Goal: Use online tool/utility

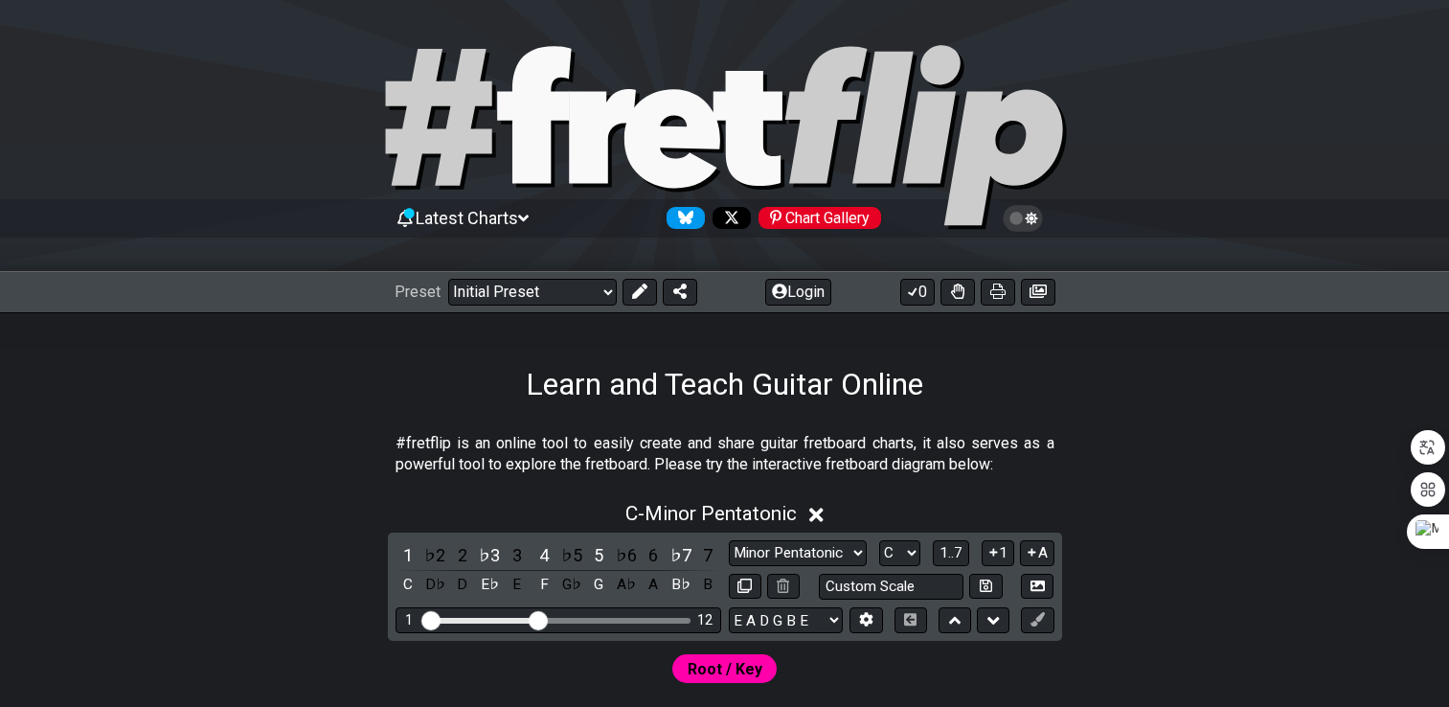
scroll to position [835, 0]
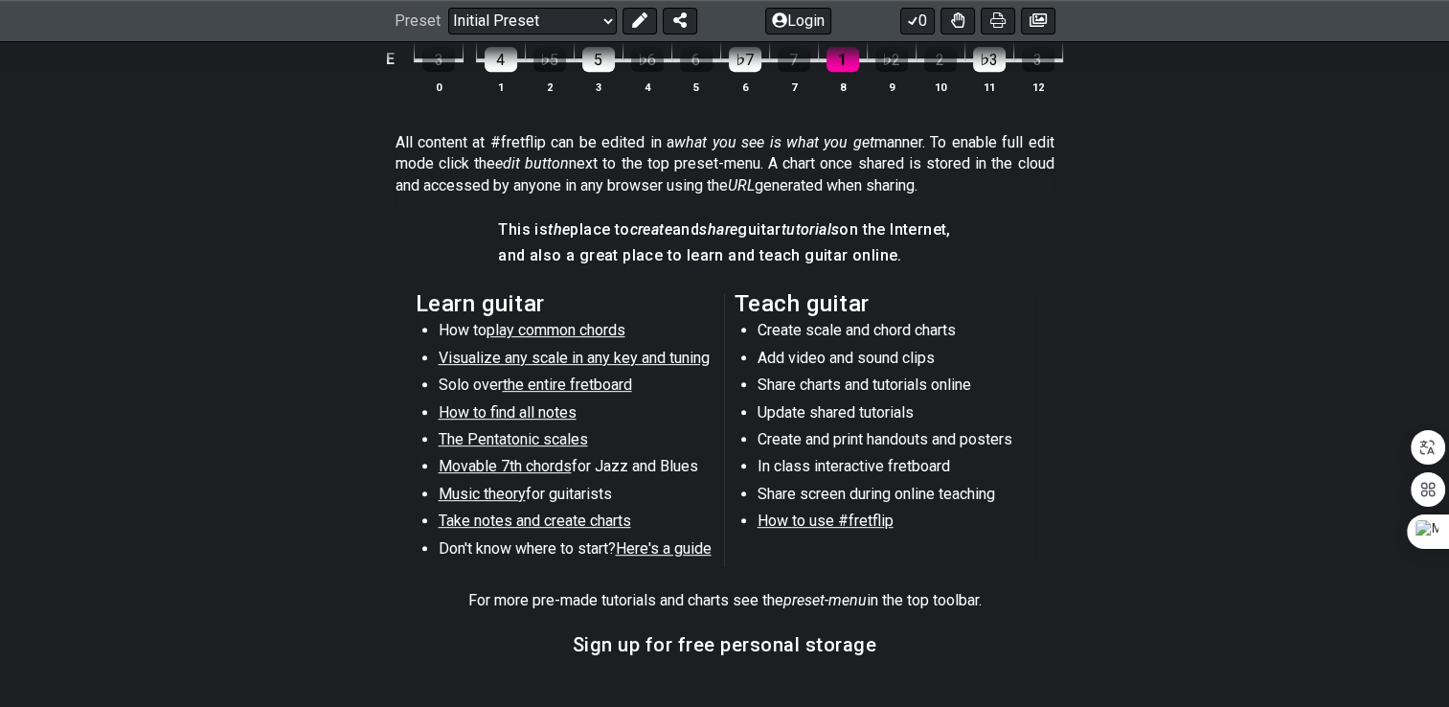
click at [1157, 184] on section "All content at #fretflip can be edited in a what you see is what you get manner…" at bounding box center [724, 167] width 1449 height 87
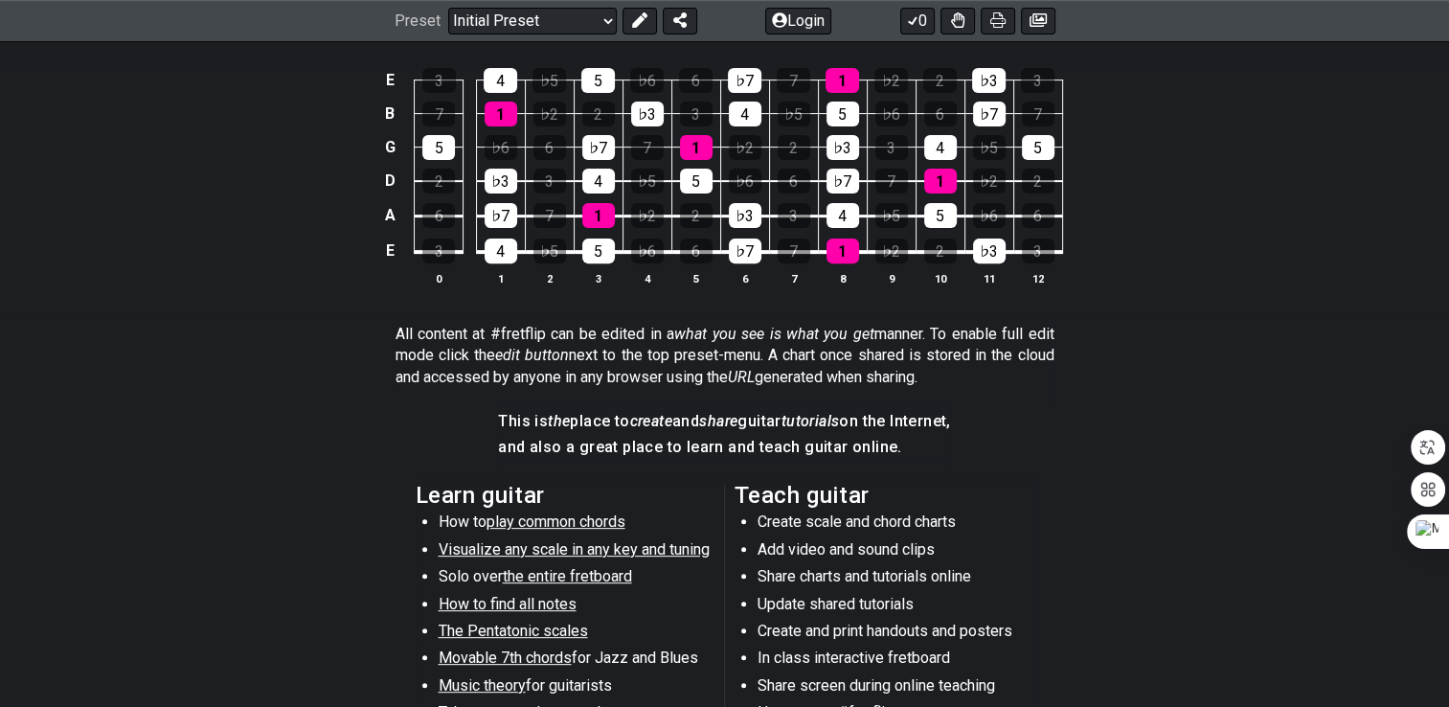
scroll to position [644, 0]
click at [752, 116] on div "4" at bounding box center [745, 114] width 33 height 25
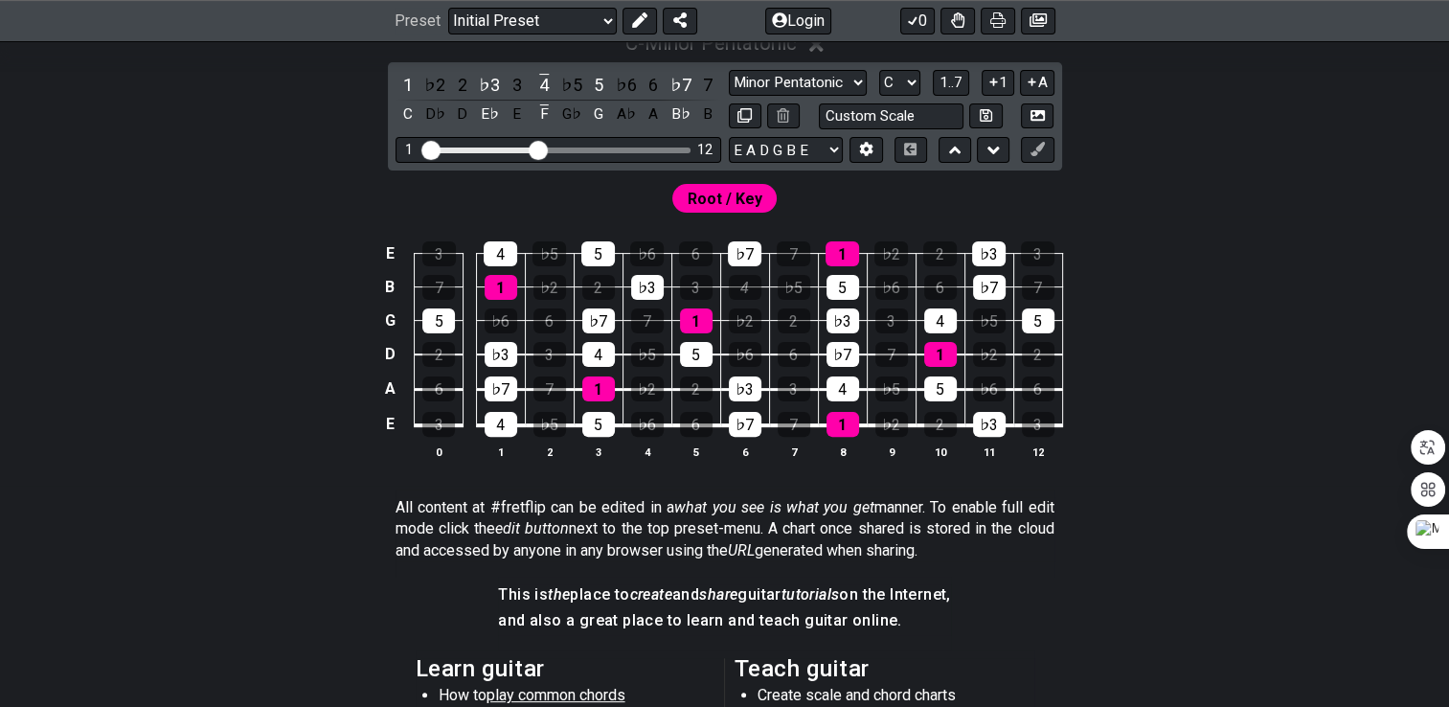
scroll to position [452, 0]
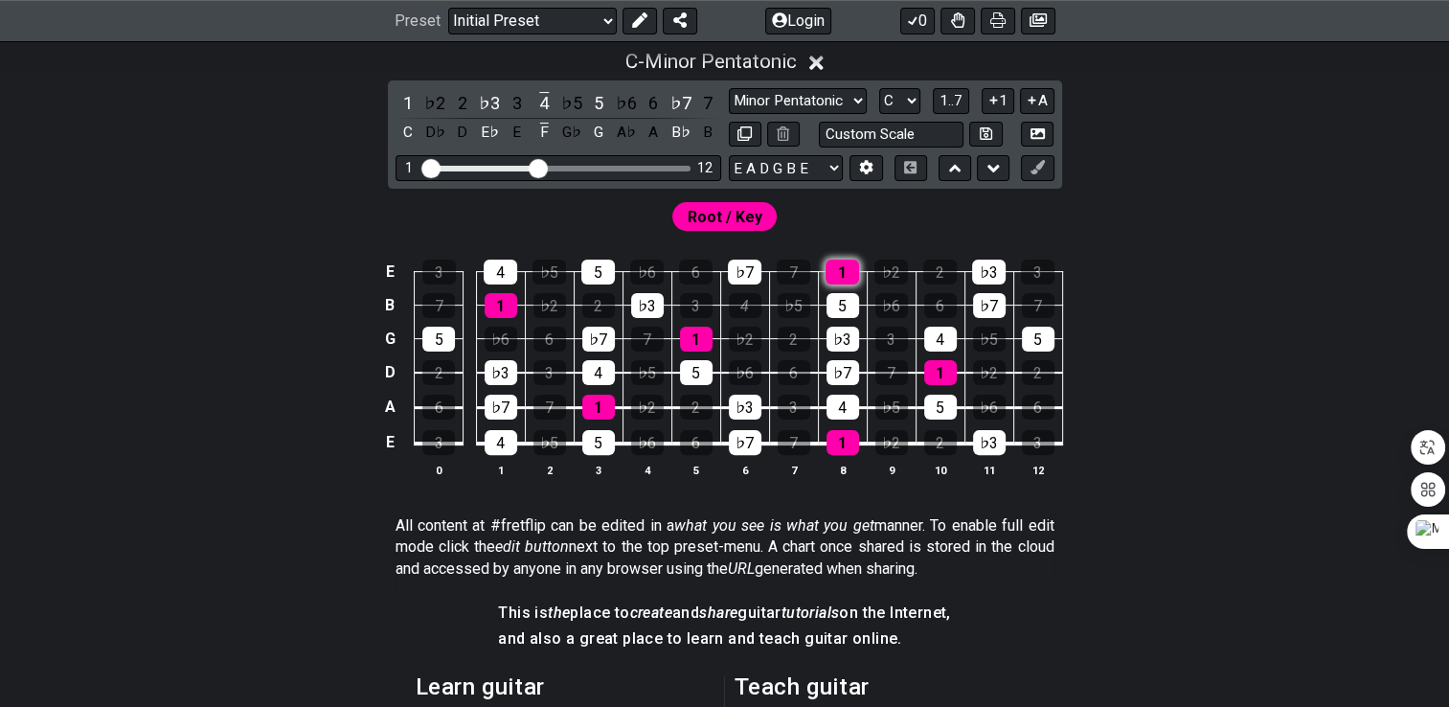
click at [845, 270] on div "1" at bounding box center [842, 272] width 34 height 25
click at [836, 302] on div "5" at bounding box center [842, 305] width 33 height 25
click at [833, 340] on div "♭3" at bounding box center [842, 339] width 33 height 25
drag, startPoint x: 836, startPoint y: 373, endPoint x: 835, endPoint y: 389, distance: 16.3
click at [836, 373] on div "♭7" at bounding box center [842, 372] width 33 height 25
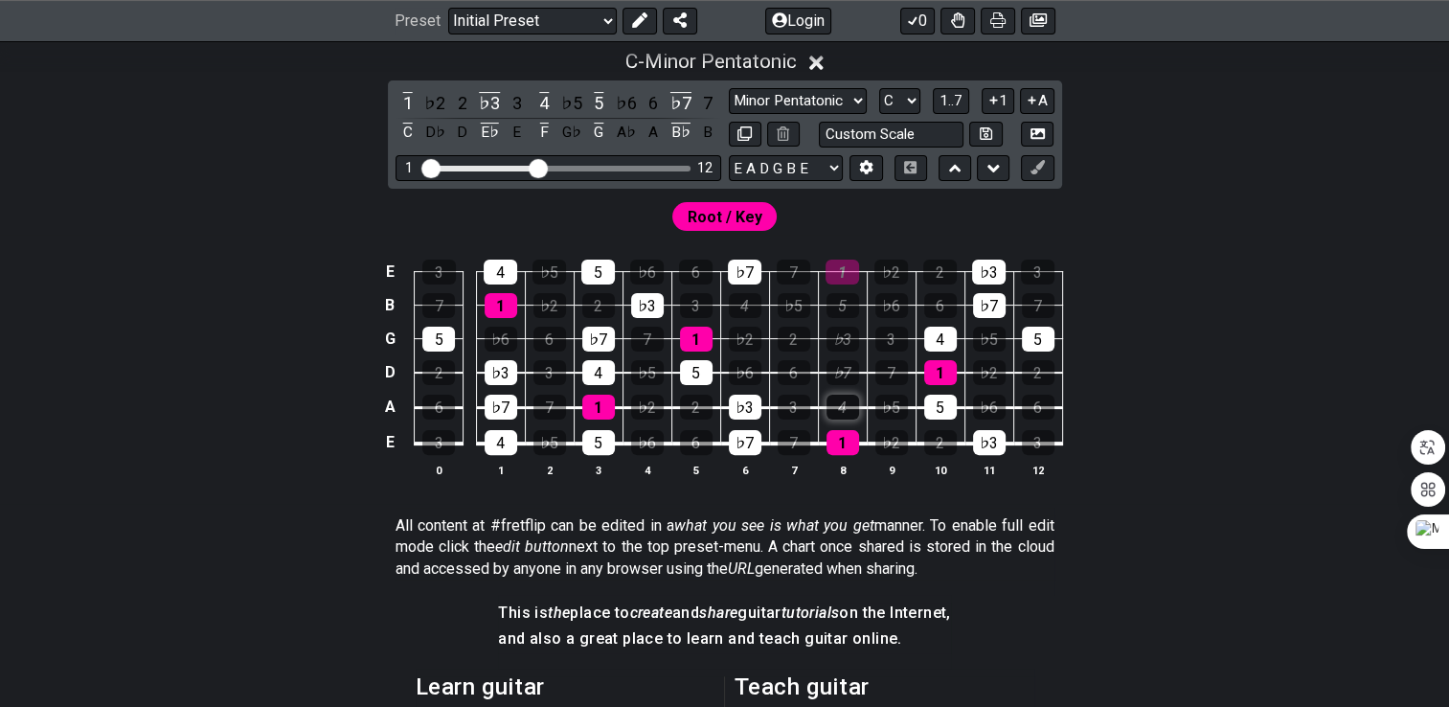
click at [835, 406] on div "4" at bounding box center [842, 407] width 33 height 25
drag, startPoint x: 843, startPoint y: 441, endPoint x: 938, endPoint y: 416, distance: 98.9
click at [891, 431] on tr "E 3 4 ♭5 5 ♭6 6 ♭7 7 1 ♭2 2 ♭3 3" at bounding box center [720, 426] width 684 height 36
drag, startPoint x: 939, startPoint y: 405, endPoint x: 942, endPoint y: 377, distance: 27.9
click at [939, 395] on div "5" at bounding box center [940, 407] width 33 height 25
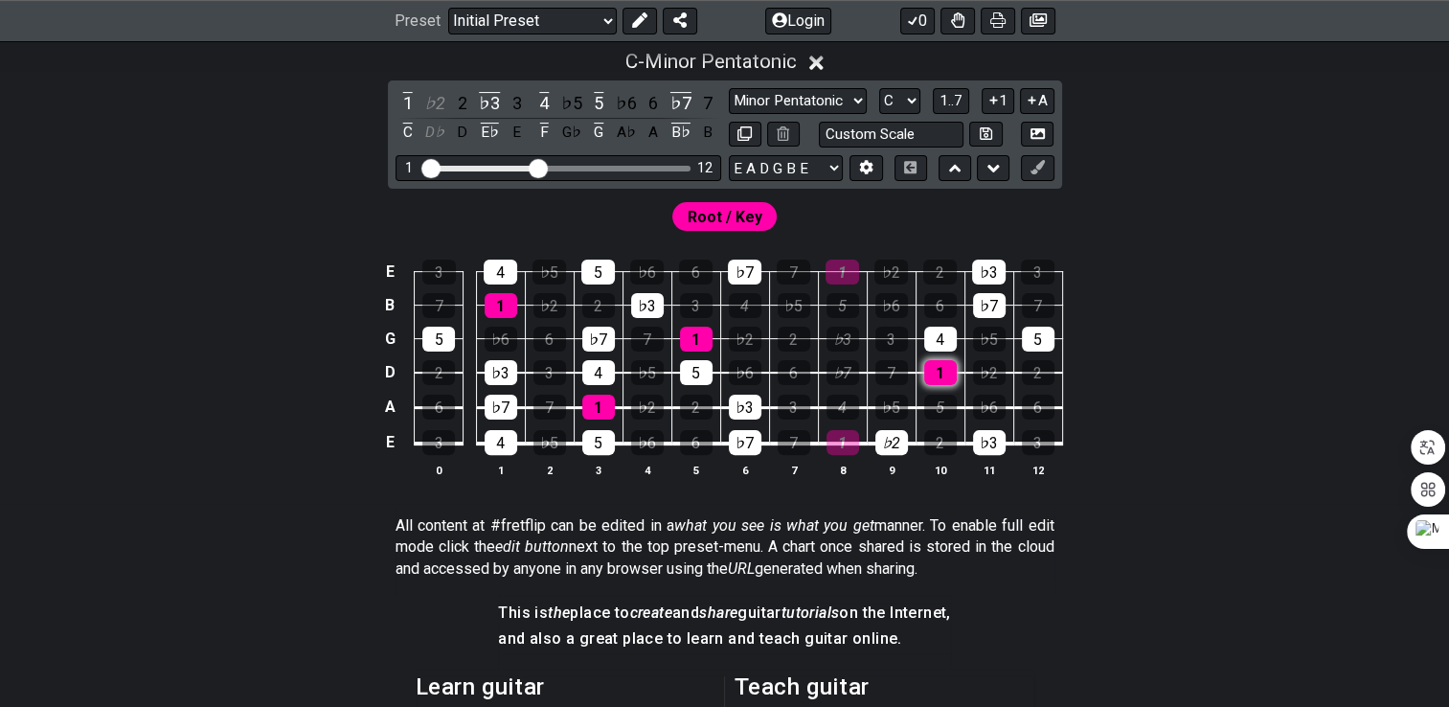
click at [942, 377] on div "1" at bounding box center [940, 372] width 33 height 25
drag, startPoint x: 942, startPoint y: 343, endPoint x: 984, endPoint y: 305, distance: 56.9
click at [948, 334] on div "4" at bounding box center [940, 339] width 33 height 25
drag, startPoint x: 994, startPoint y: 297, endPoint x: 992, endPoint y: 270, distance: 26.9
click at [994, 289] on td "♭7" at bounding box center [988, 289] width 49 height 34
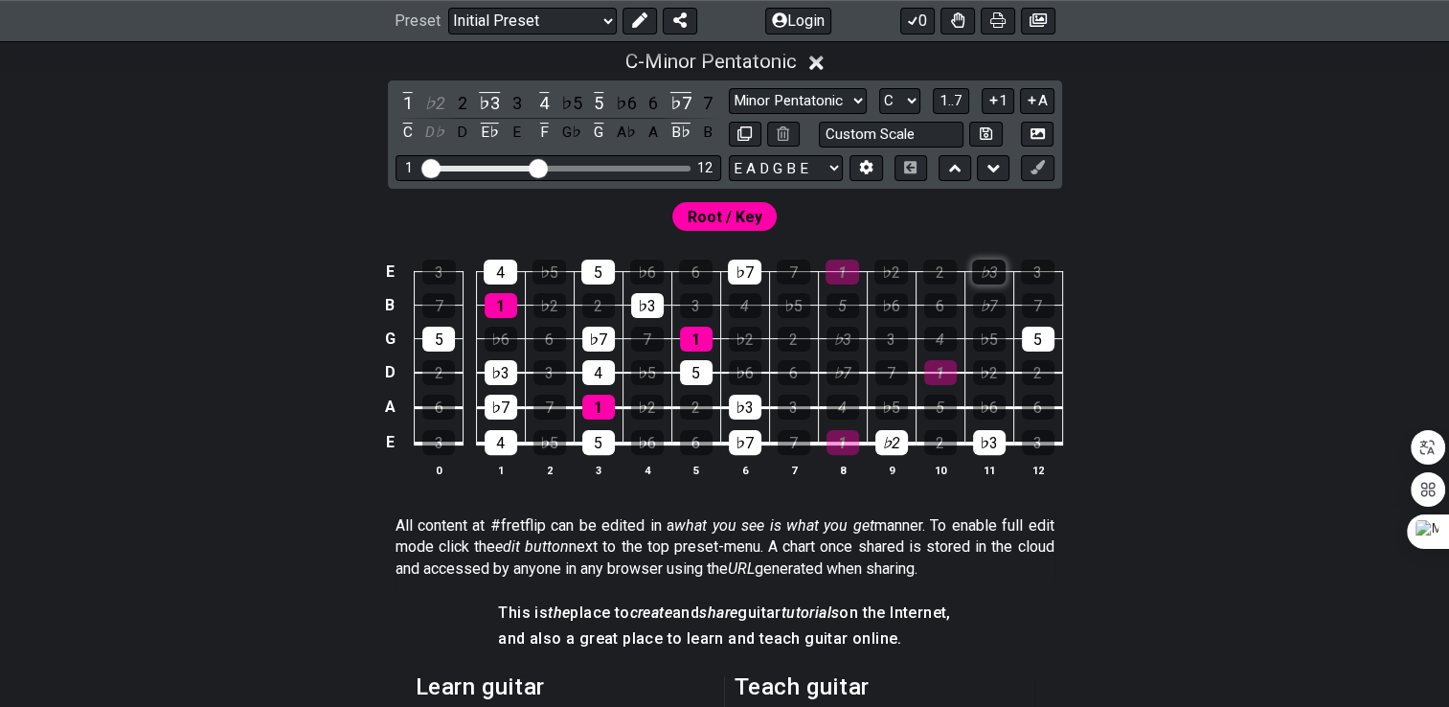
click at [992, 270] on div "♭3" at bounding box center [989, 272] width 34 height 25
drag, startPoint x: 1033, startPoint y: 335, endPoint x: 1011, endPoint y: 431, distance: 98.3
click at [1034, 339] on div "5" at bounding box center [1038, 339] width 33 height 25
click at [995, 449] on div "♭3" at bounding box center [989, 442] width 33 height 25
drag, startPoint x: 896, startPoint y: 447, endPoint x: 758, endPoint y: 439, distance: 138.2
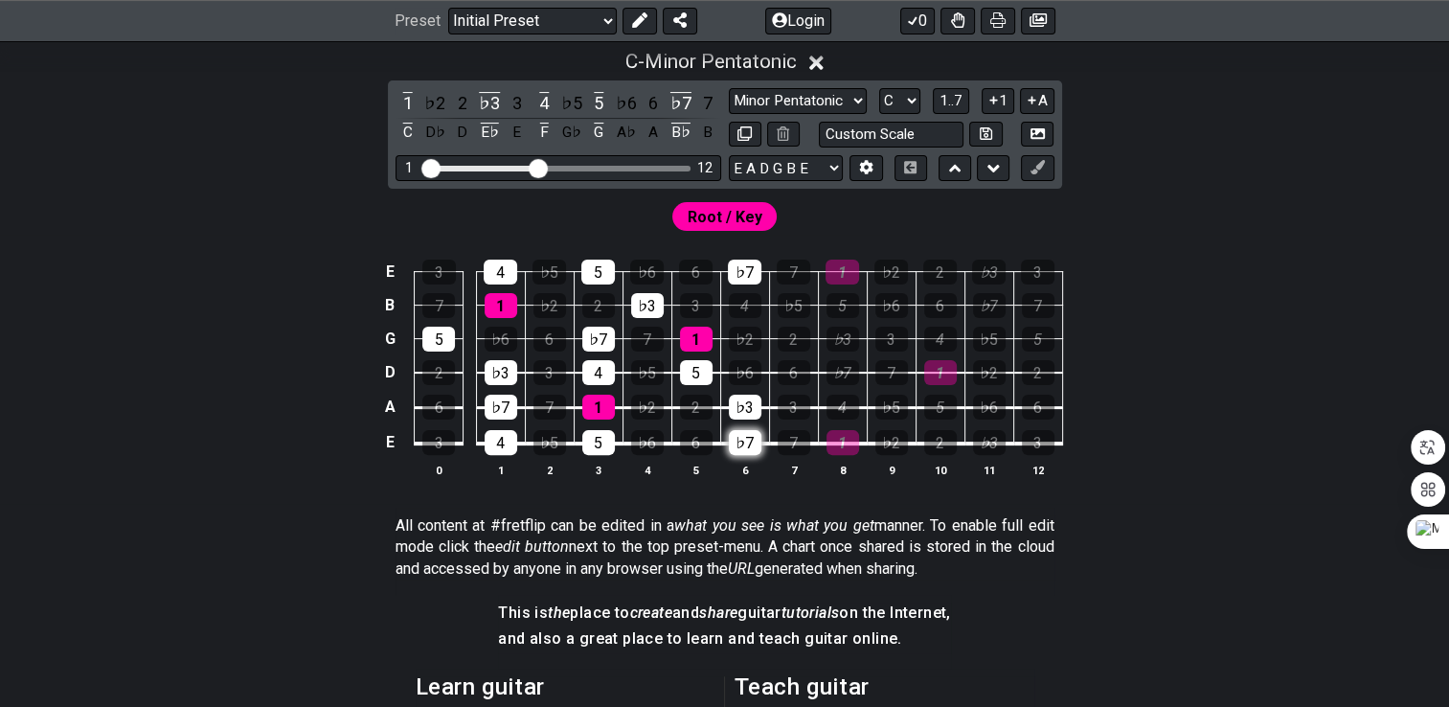
click at [868, 446] on table "E 3 4 ♭5 5 ♭6 6 ♭7 7 1 ♭2 2 ♭3 3 B 7 1 ♭2 2 ♭3 3 4 ♭5 5 ♭6 6 ♭7 7 G 5 ♭6 6 ♭7 7…" at bounding box center [720, 350] width 685 height 225
drag, startPoint x: 741, startPoint y: 441, endPoint x: 744, endPoint y: 408, distance: 33.6
click at [740, 438] on div "♭7" at bounding box center [745, 442] width 33 height 25
click at [744, 408] on div "♭3" at bounding box center [745, 407] width 33 height 25
drag, startPoint x: 686, startPoint y: 363, endPoint x: 687, endPoint y: 339, distance: 24.0
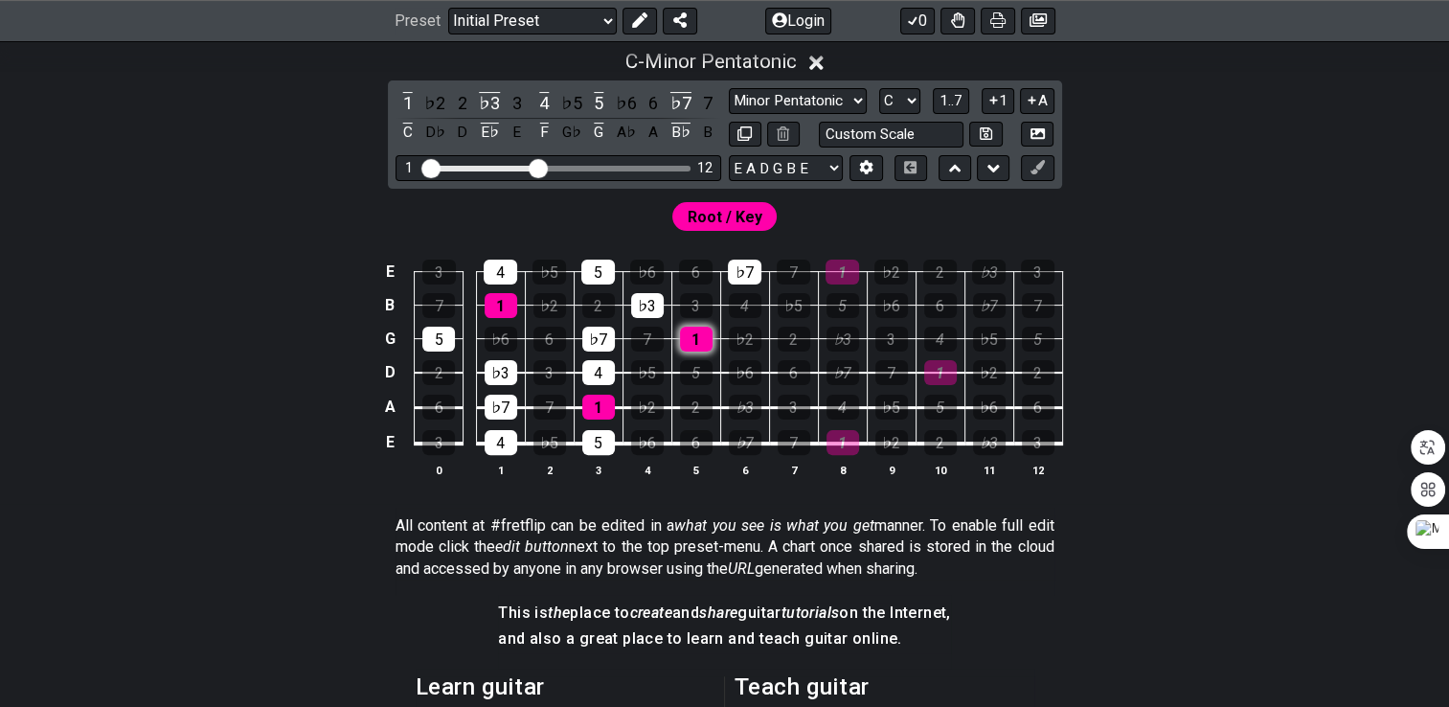
click at [685, 360] on div "5" at bounding box center [696, 372] width 33 height 25
drag, startPoint x: 687, startPoint y: 339, endPoint x: 754, endPoint y: 273, distance: 94.1
click at [699, 331] on div "1" at bounding box center [696, 339] width 33 height 25
drag, startPoint x: 757, startPoint y: 262, endPoint x: 684, endPoint y: 272, distance: 73.4
click at [730, 267] on div "♭7" at bounding box center [745, 272] width 34 height 25
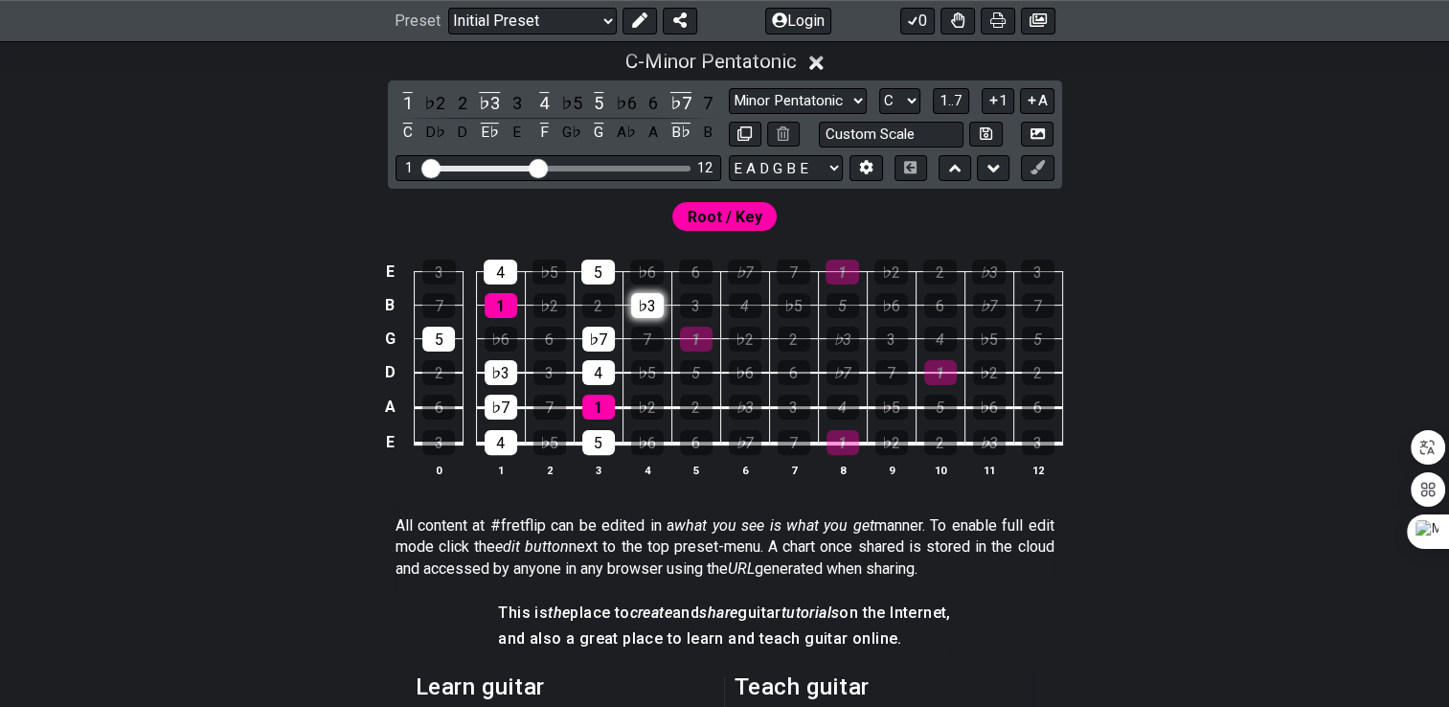
click at [657, 301] on div "♭3" at bounding box center [647, 305] width 33 height 25
drag, startPoint x: 611, startPoint y: 272, endPoint x: 599, endPoint y: 335, distance: 64.2
click at [608, 310] on tbody "E 3 4 ♭5 5 ♭6 6 ♭7 7 1 ♭2 2 ♭3 3 B 7 1 ♭2 2 ♭3 3 4 ♭5 5 ♭6 6 ♭7 7 G 5 ♭6 6 ♭7 7…" at bounding box center [720, 350] width 684 height 225
click at [600, 353] on tbody "E 3 4 ♭5 5 ♭6 6 ♭7 7 1 ♭2 2 ♭3 3 B 7 1 ♭2 2 ♭3 3 4 ♭5 5 ♭6 6 ♭7 7 G 5 ♭6 6 ♭7 7…" at bounding box center [720, 350] width 684 height 225
drag, startPoint x: 600, startPoint y: 377, endPoint x: 600, endPoint y: 411, distance: 33.5
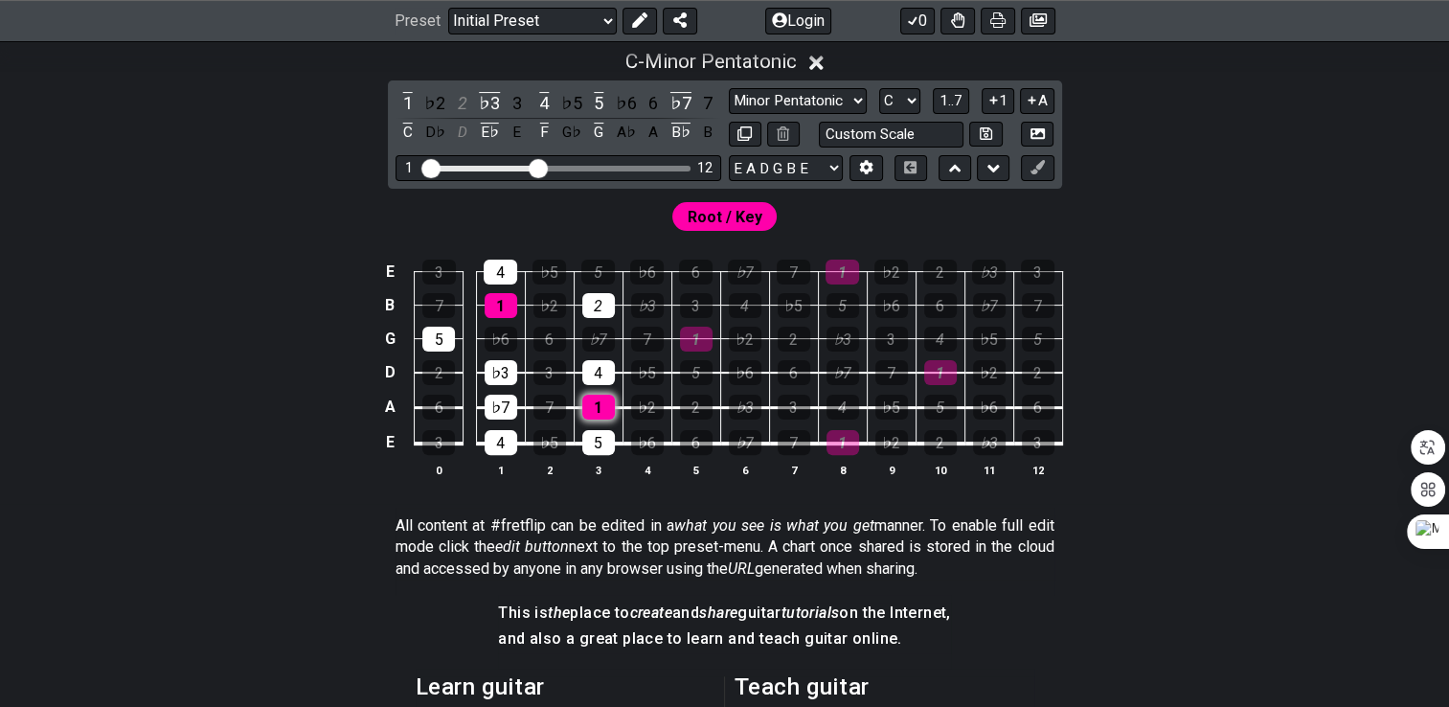
click at [600, 395] on tbody "E 3 4 ♭5 5 ♭6 6 ♭7 7 1 ♭2 2 ♭3 3 B 7 1 ♭2 2 ♭3 3 4 ♭5 5 ♭6 6 ♭7 7 G 5 ♭6 6 ♭7 7…" at bounding box center [720, 350] width 684 height 225
drag, startPoint x: 600, startPoint y: 411, endPoint x: 608, endPoint y: 440, distance: 29.7
click at [606, 439] on tbody "E 3 4 ♭5 5 ♭6 6 ♭7 7 1 ♭2 2 ♭3 3 B 7 1 ♭2 2 ♭3 3 4 ♭5 5 ♭6 6 ♭7 7 G 5 ♭6 6 ♭7 7…" at bounding box center [720, 350] width 684 height 225
drag, startPoint x: 608, startPoint y: 451, endPoint x: 539, endPoint y: 452, distance: 69.0
click at [606, 452] on div "5" at bounding box center [598, 442] width 33 height 25
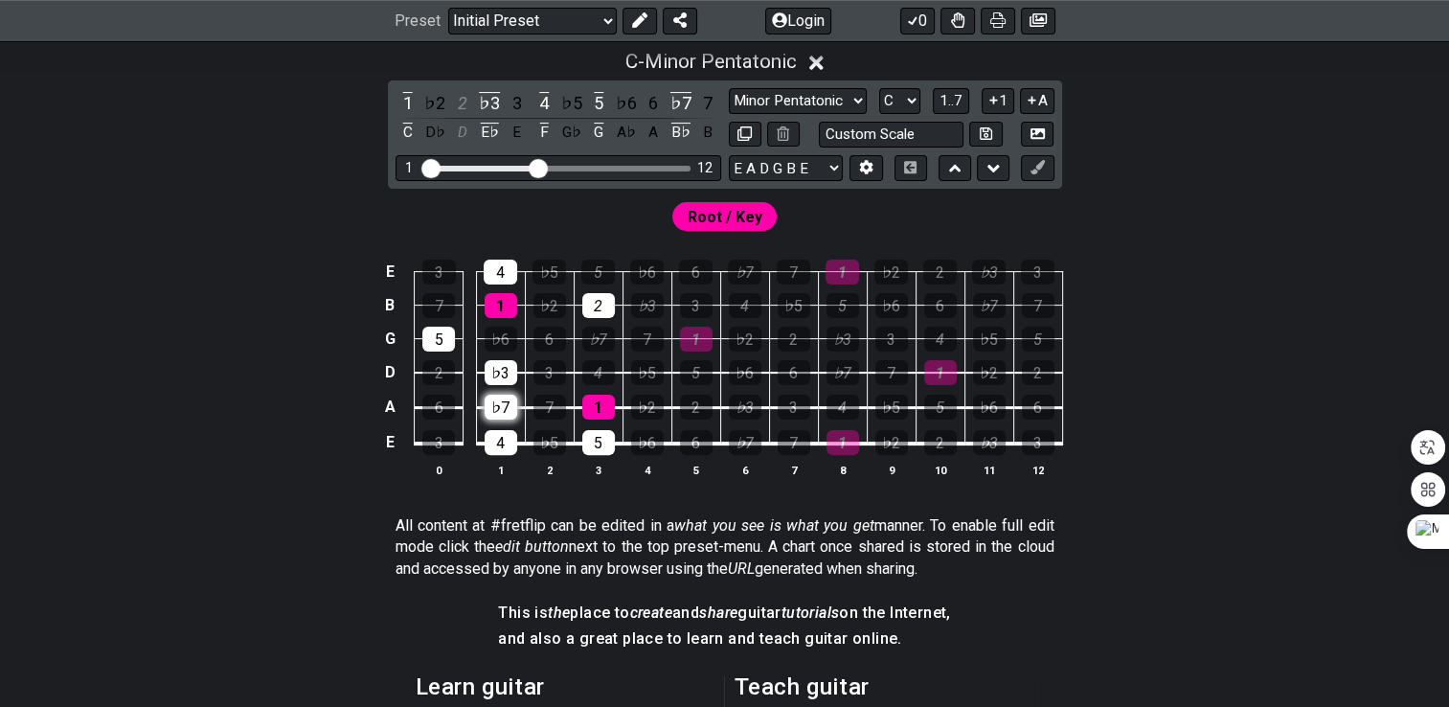
click at [502, 427] on td "4" at bounding box center [500, 426] width 49 height 36
drag, startPoint x: 502, startPoint y: 399, endPoint x: 505, endPoint y: 370, distance: 29.8
click at [505, 393] on td "♭7" at bounding box center [500, 390] width 49 height 35
click at [505, 370] on div "♭3" at bounding box center [501, 372] width 33 height 25
click at [453, 336] on div "5" at bounding box center [438, 339] width 33 height 25
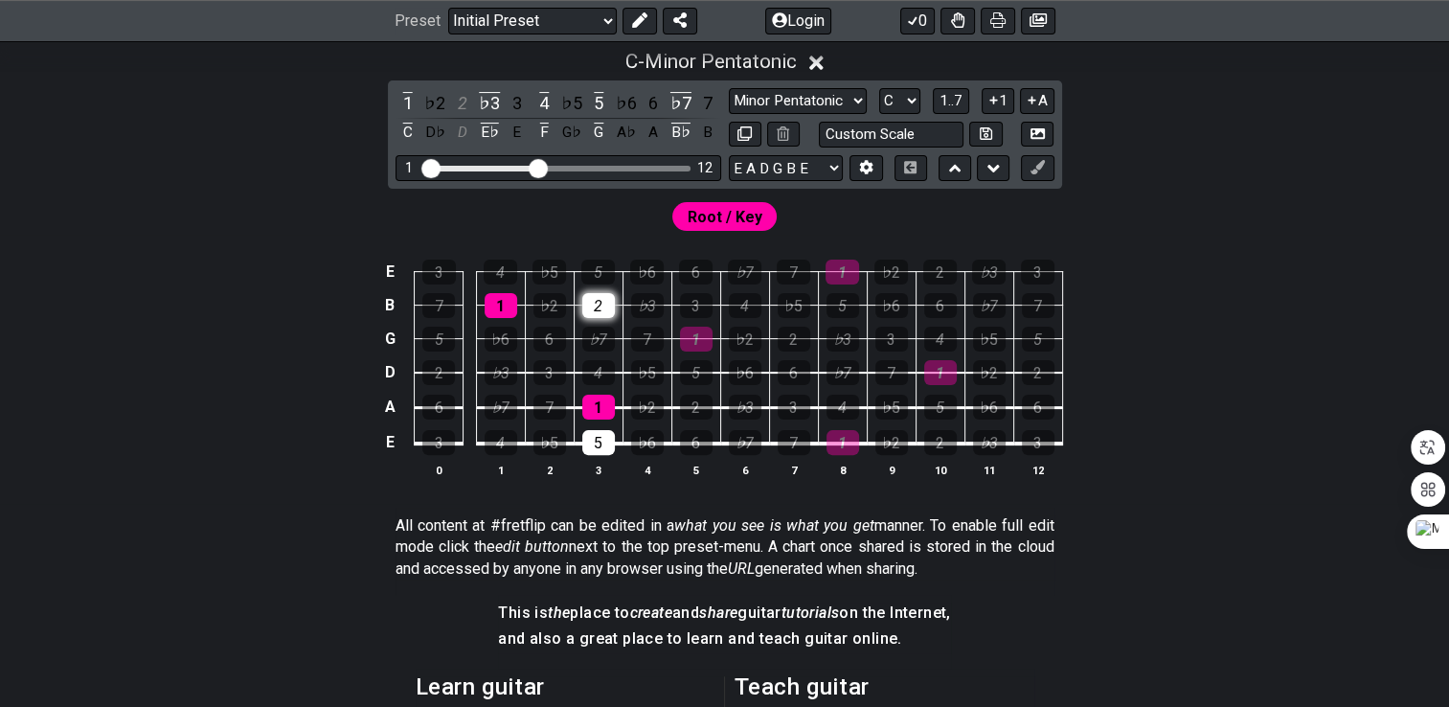
drag, startPoint x: 506, startPoint y: 267, endPoint x: 586, endPoint y: 293, distance: 84.5
click at [529, 276] on tbody "E 3 4 ♭5 5 ♭6 6 ♭7 7 1 ♭2 2 ♭3 3 B 7 1 ♭2 2 ♭3 3 4 ♭5 5 ♭6 6 ♭7 7 G 5 ♭6 6 ♭7 7…" at bounding box center [720, 350] width 684 height 225
drag, startPoint x: 587, startPoint y: 295, endPoint x: 601, endPoint y: 389, distance: 94.9
click at [588, 305] on div "2" at bounding box center [598, 305] width 33 height 25
click at [588, 449] on div "5" at bounding box center [598, 442] width 33 height 25
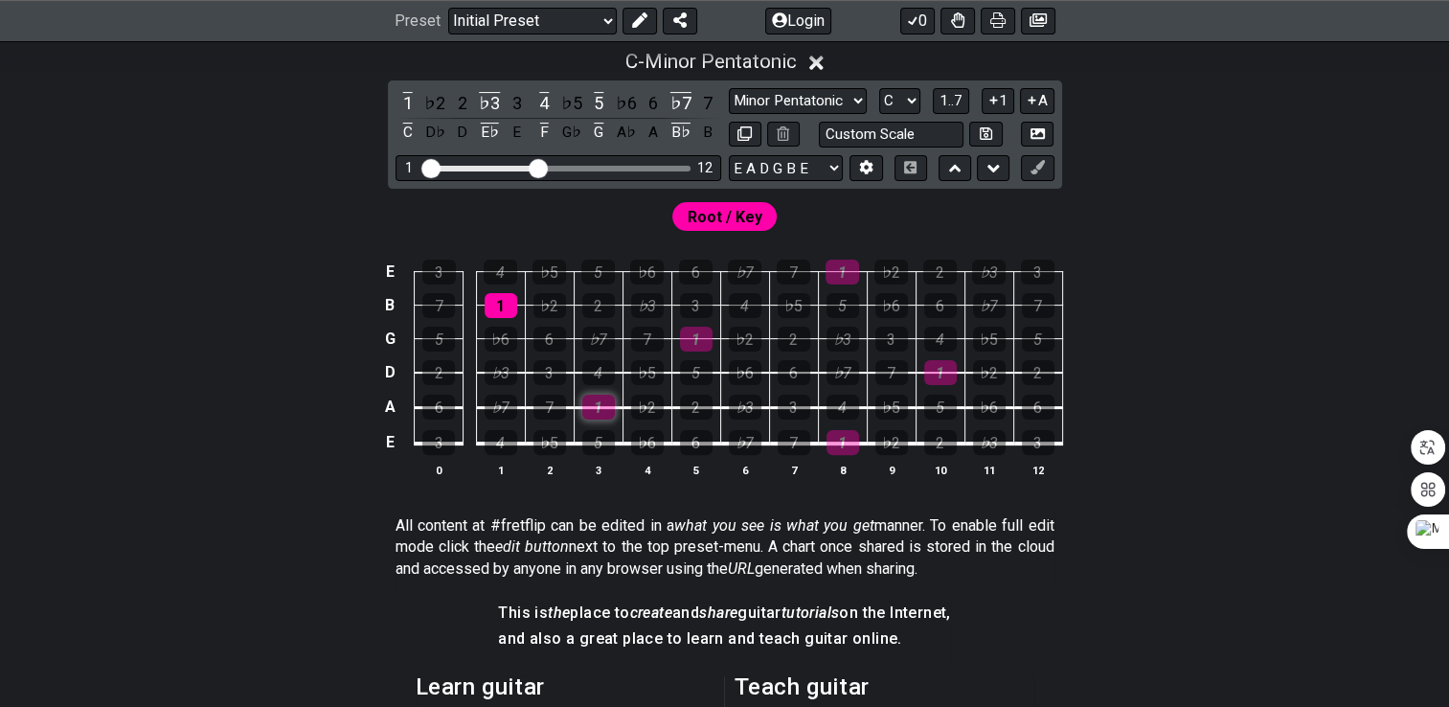
click at [600, 402] on div "1" at bounding box center [598, 407] width 33 height 25
click at [508, 305] on div "1" at bounding box center [501, 305] width 33 height 25
click at [510, 306] on div "1" at bounding box center [501, 305] width 33 height 25
click at [887, 136] on input "text" at bounding box center [892, 135] width 146 height 26
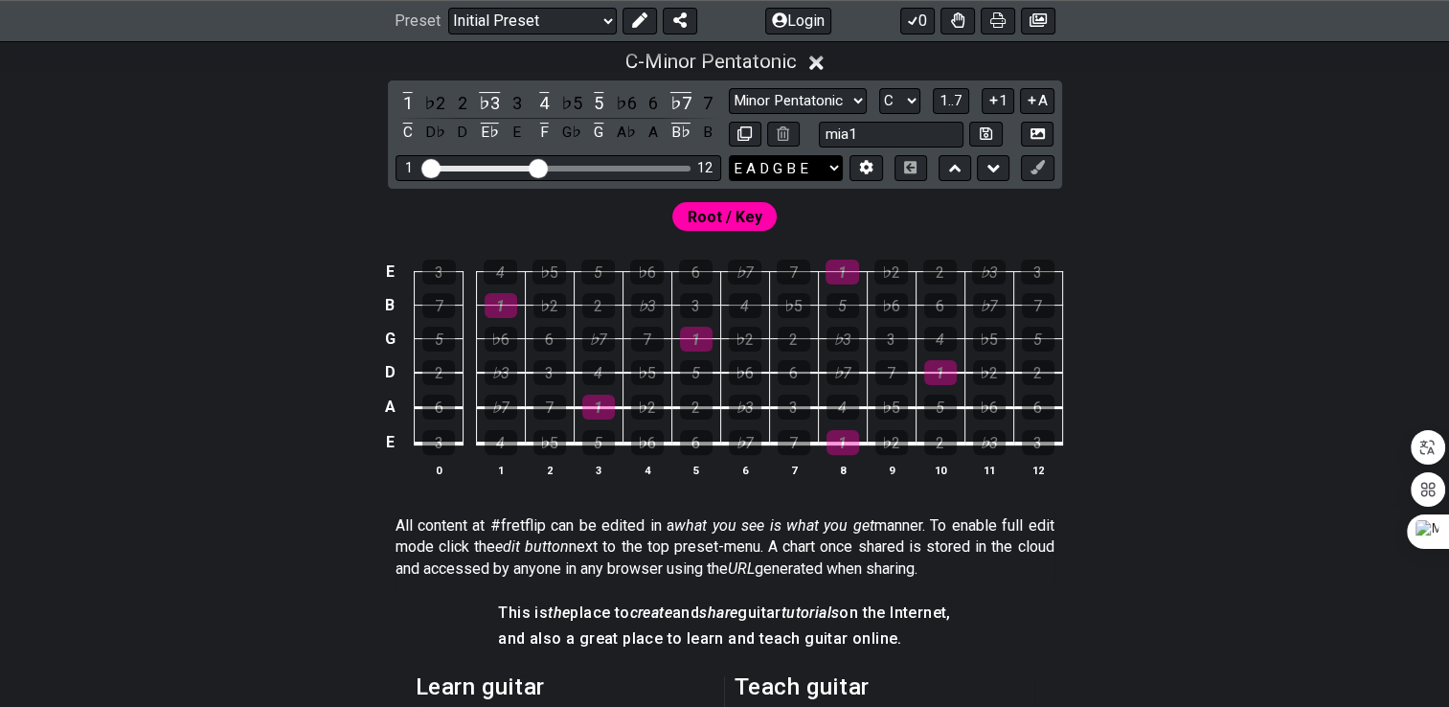
type input "mia1"
click at [740, 167] on select "E A D G B E E A D G B E E A D G B E B E A D F♯ B A D G C E A D A D G B E E♭ A♭ …" at bounding box center [786, 168] width 114 height 26
click at [978, 210] on div "Root / Key" at bounding box center [724, 212] width 1449 height 46
click at [405, 101] on div "1" at bounding box center [407, 103] width 25 height 26
click at [410, 104] on div "1" at bounding box center [407, 103] width 25 height 26
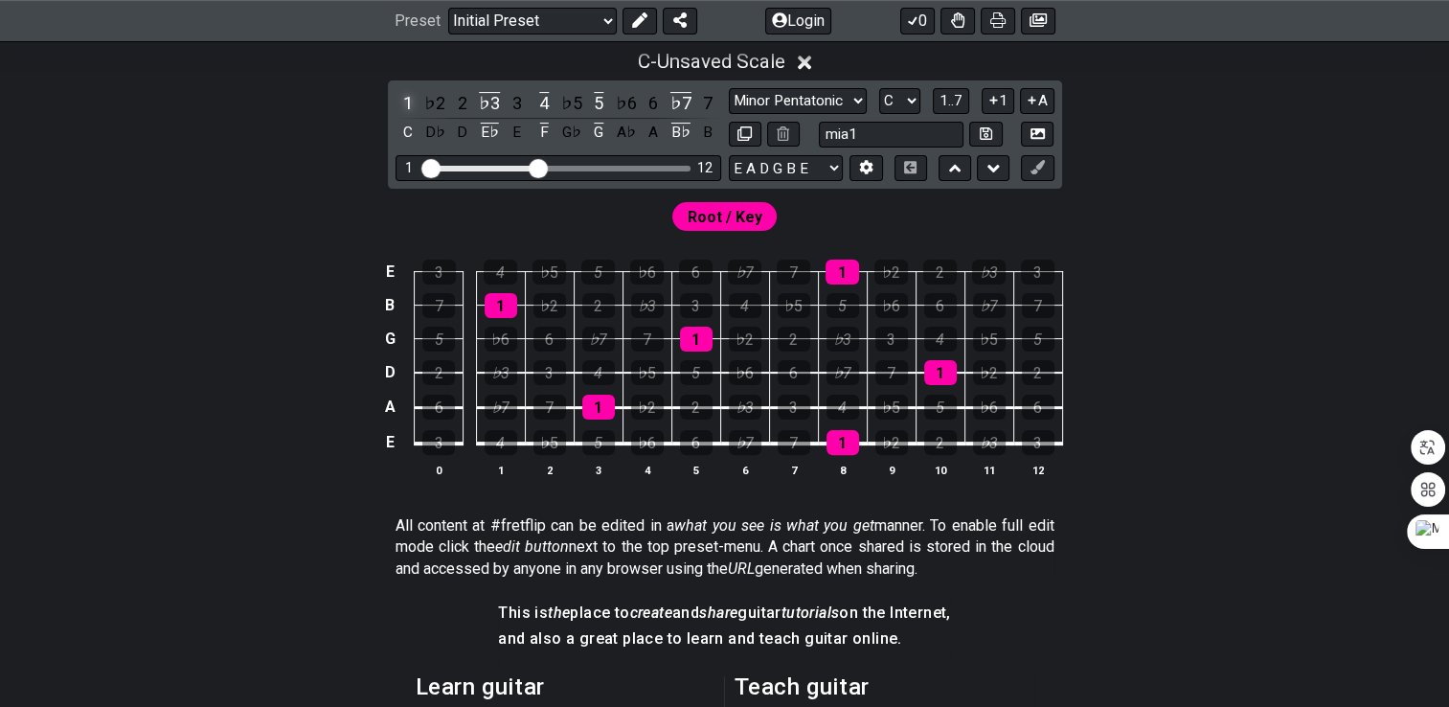
click at [410, 104] on div "1" at bounding box center [407, 103] width 25 height 26
click at [462, 104] on div "2" at bounding box center [462, 103] width 25 height 26
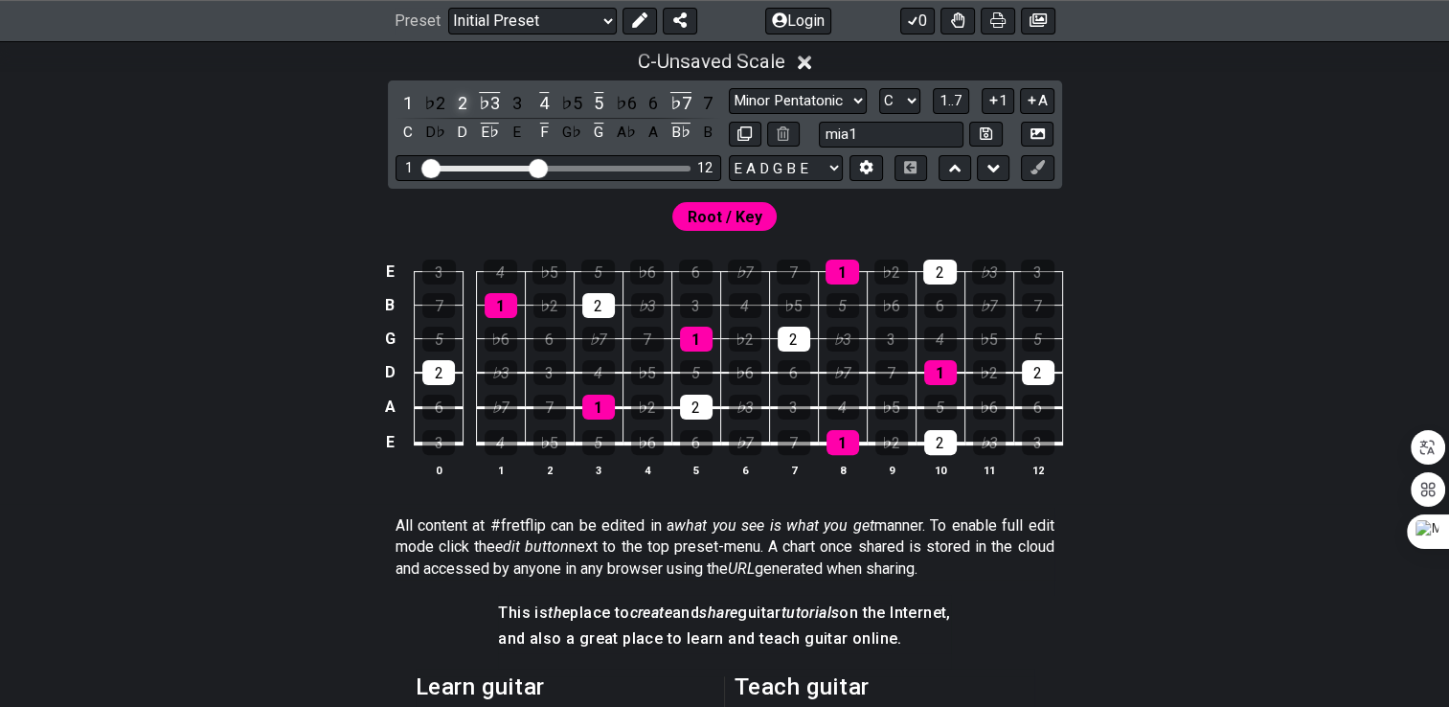
click at [462, 104] on div "2" at bounding box center [462, 103] width 25 height 26
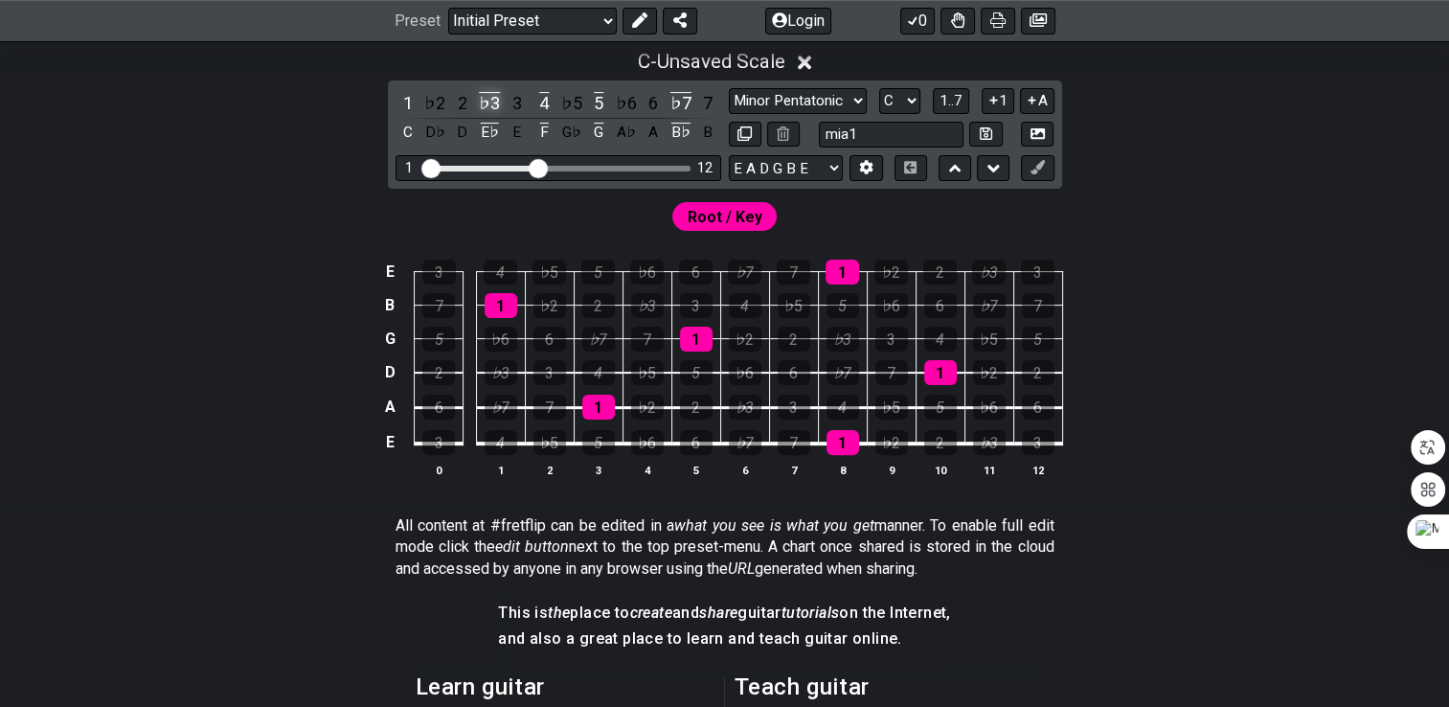
click at [484, 102] on div "♭3" at bounding box center [489, 103] width 25 height 26
click at [547, 102] on div "4" at bounding box center [543, 103] width 25 height 26
click at [594, 105] on div "5" at bounding box center [598, 103] width 25 height 26
click at [679, 103] on div "♭7" at bounding box center [680, 103] width 25 height 26
click at [409, 105] on div "1" at bounding box center [407, 103] width 25 height 26
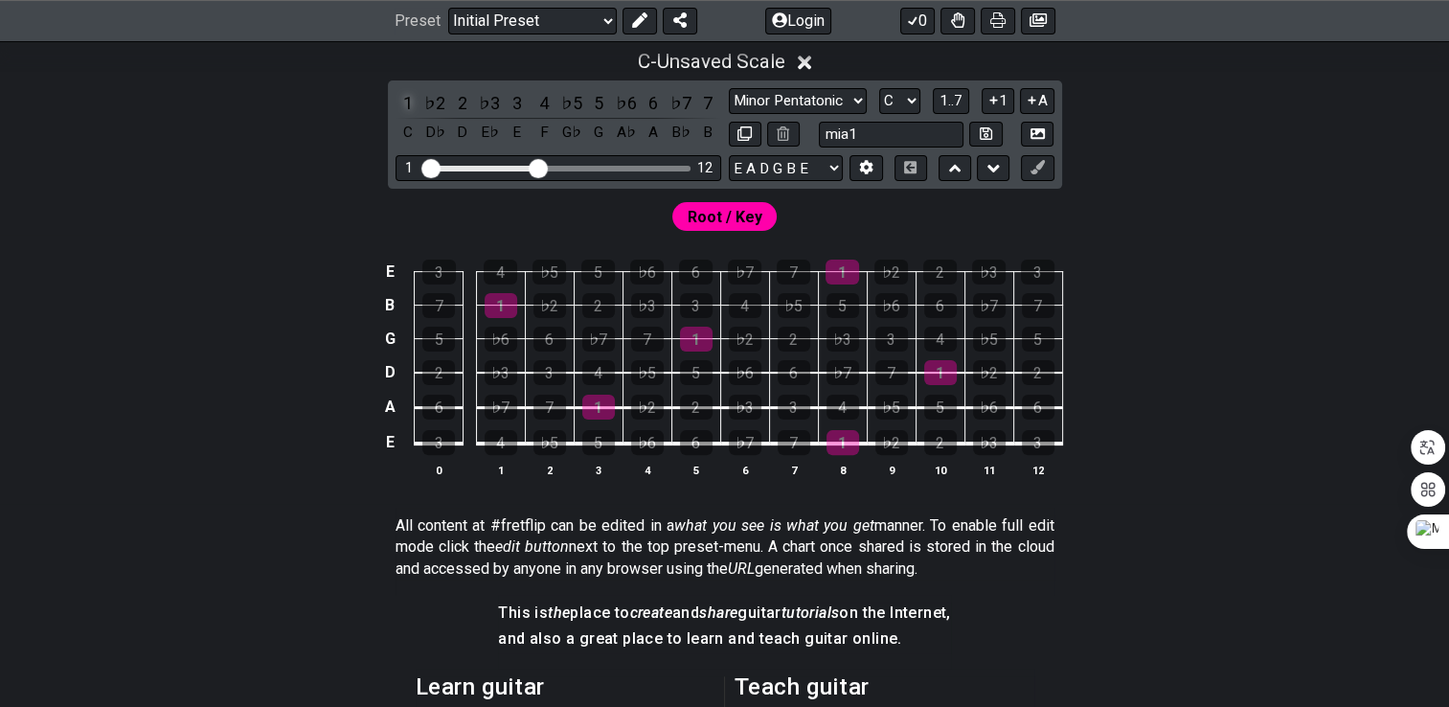
click at [407, 102] on div "1" at bounding box center [407, 103] width 25 height 26
click at [434, 102] on div "♭2" at bounding box center [434, 103] width 25 height 26
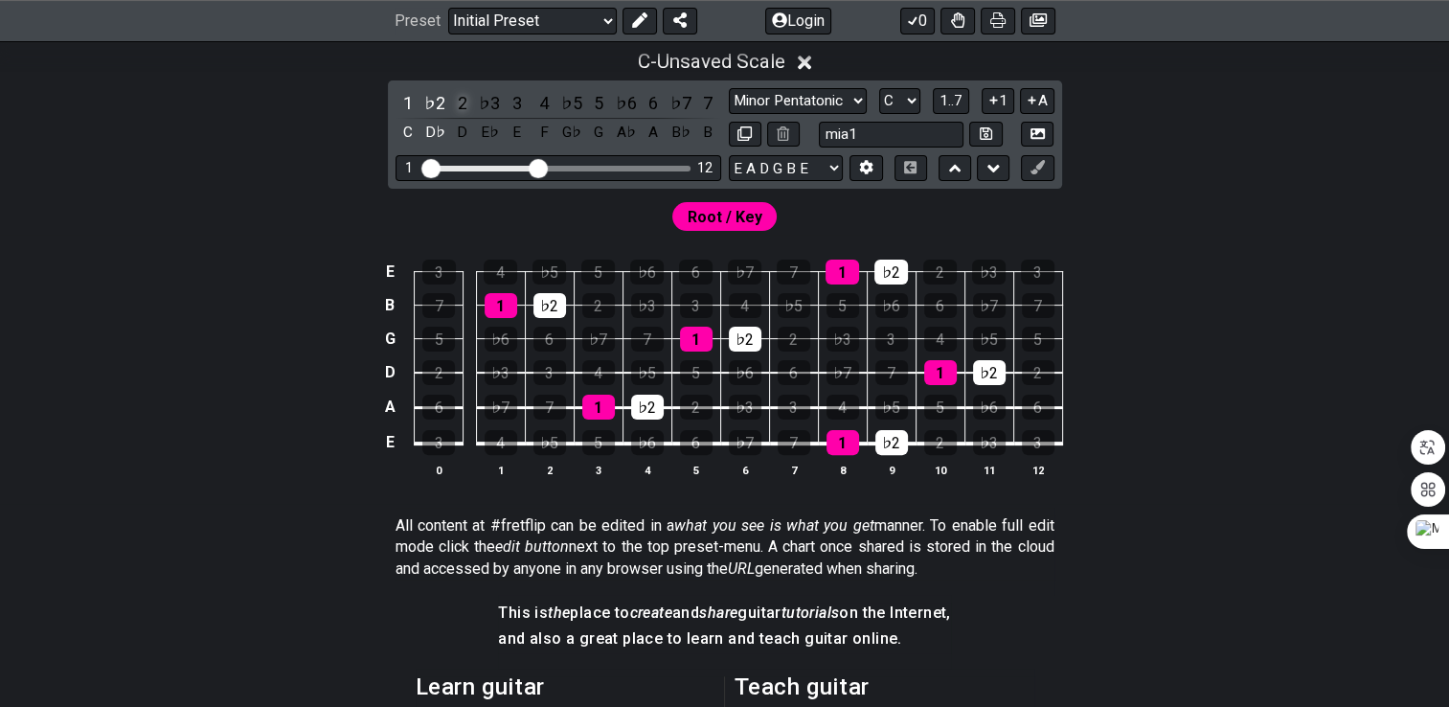
click at [458, 100] on div "2" at bounding box center [462, 103] width 25 height 26
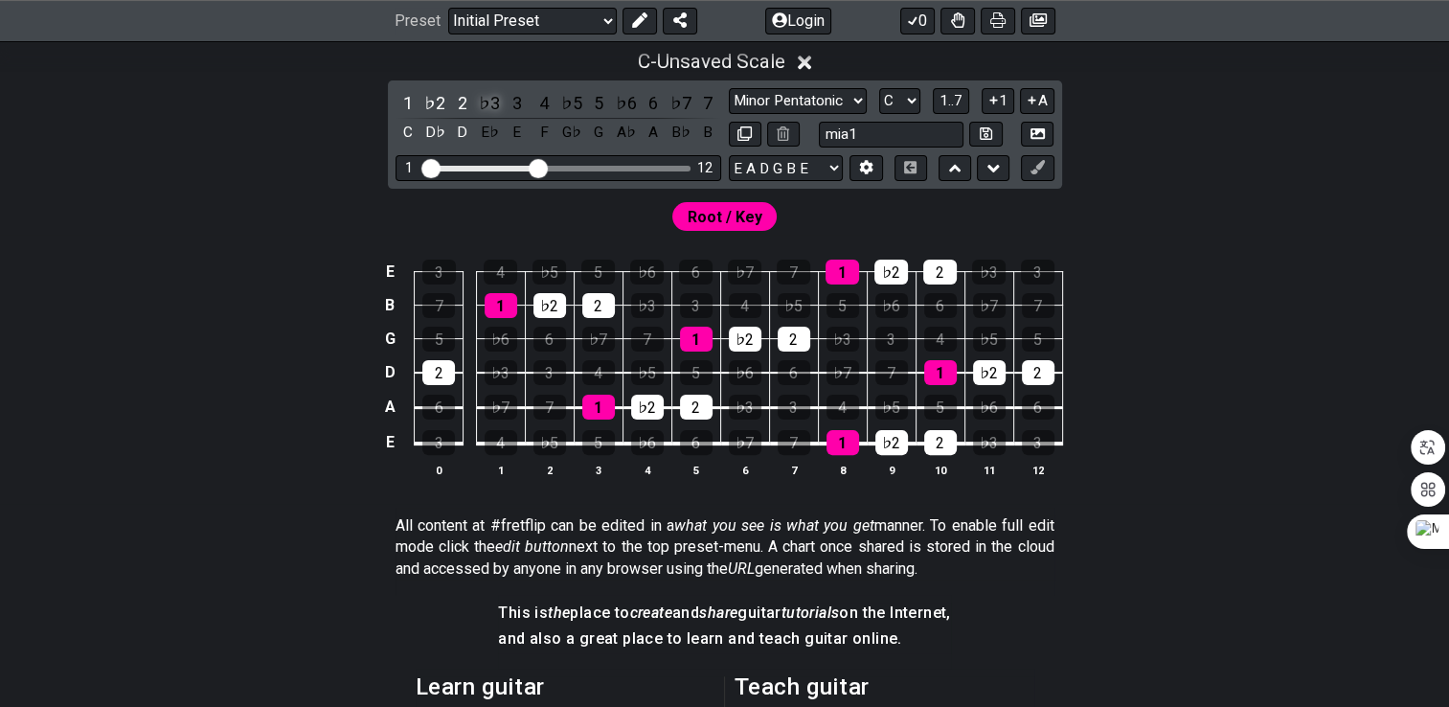
click at [485, 106] on div "♭3" at bounding box center [489, 103] width 25 height 26
click at [563, 98] on div "♭5" at bounding box center [571, 103] width 25 height 26
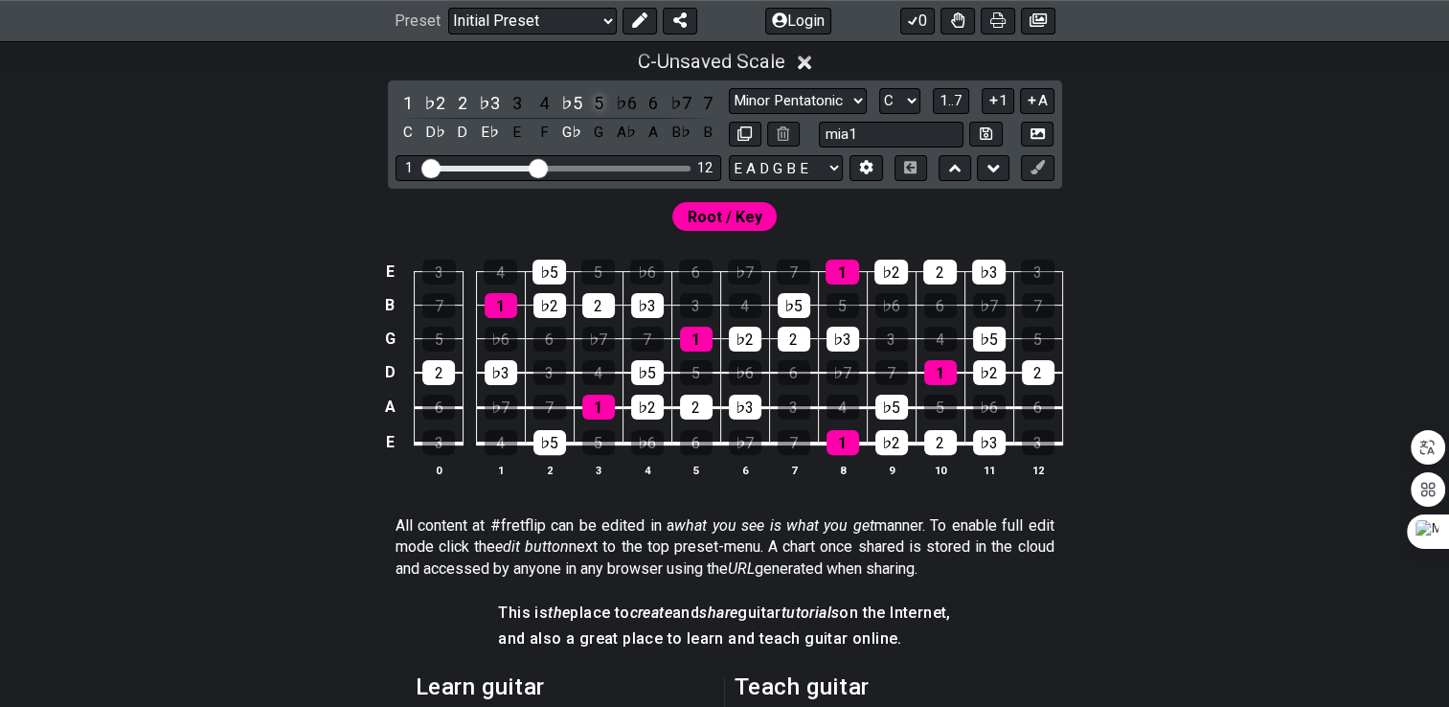
click at [594, 98] on div "5" at bounding box center [598, 103] width 25 height 26
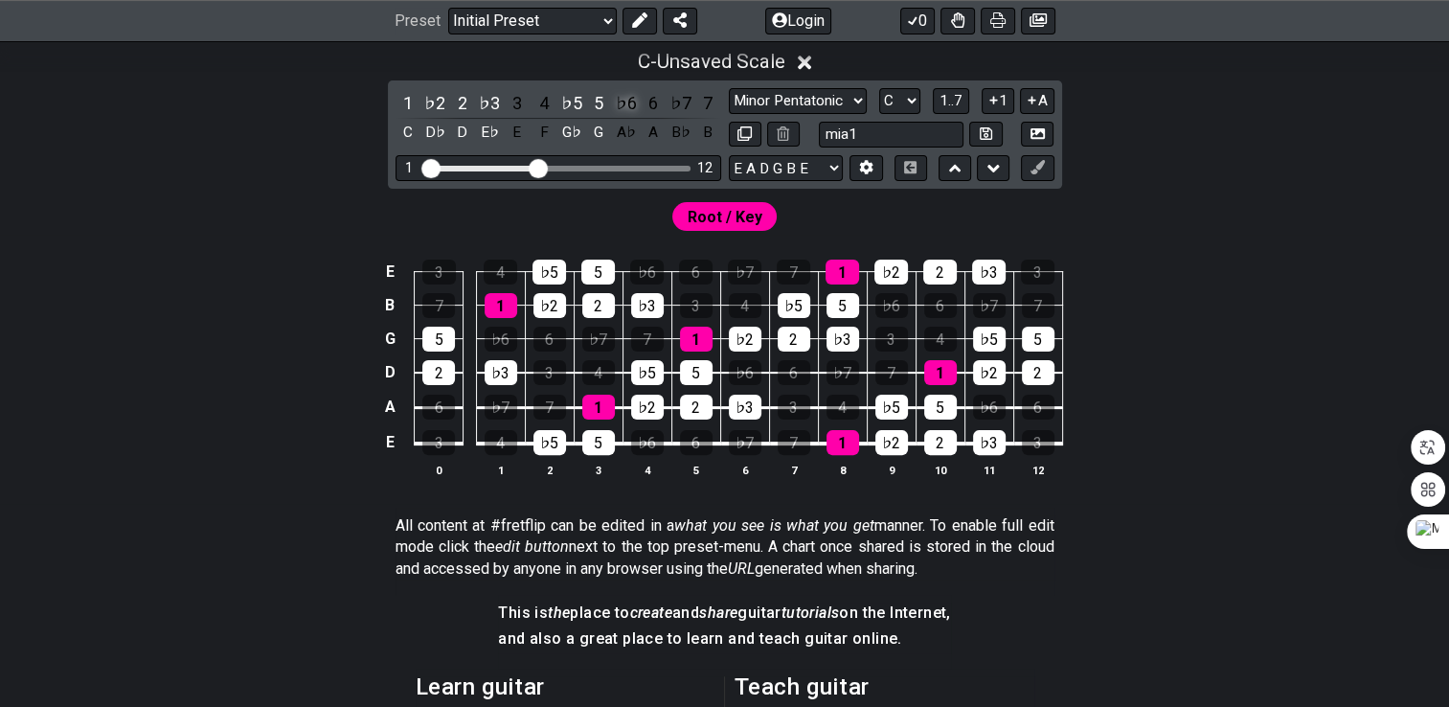
click at [618, 98] on div "♭6" at bounding box center [626, 103] width 25 height 26
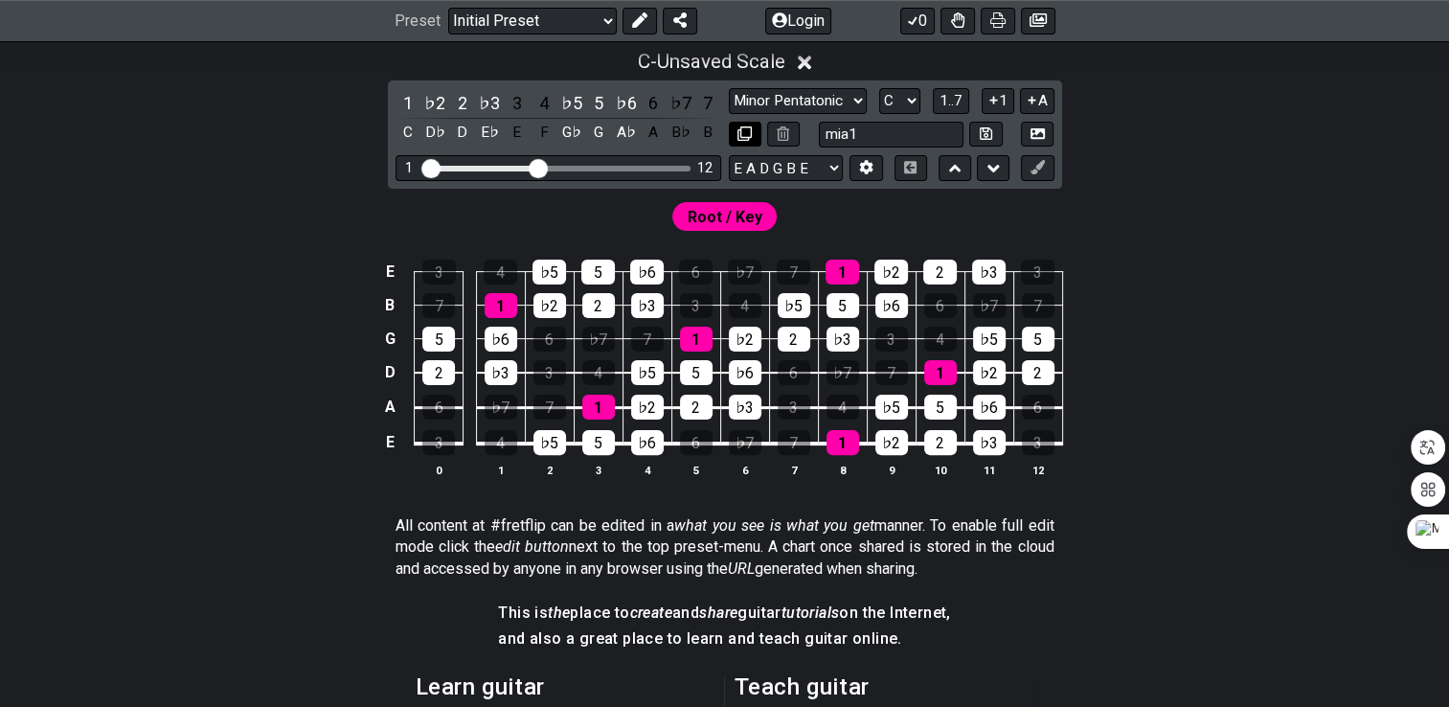
click at [749, 131] on icon at bounding box center [744, 133] width 14 height 14
select select "C"
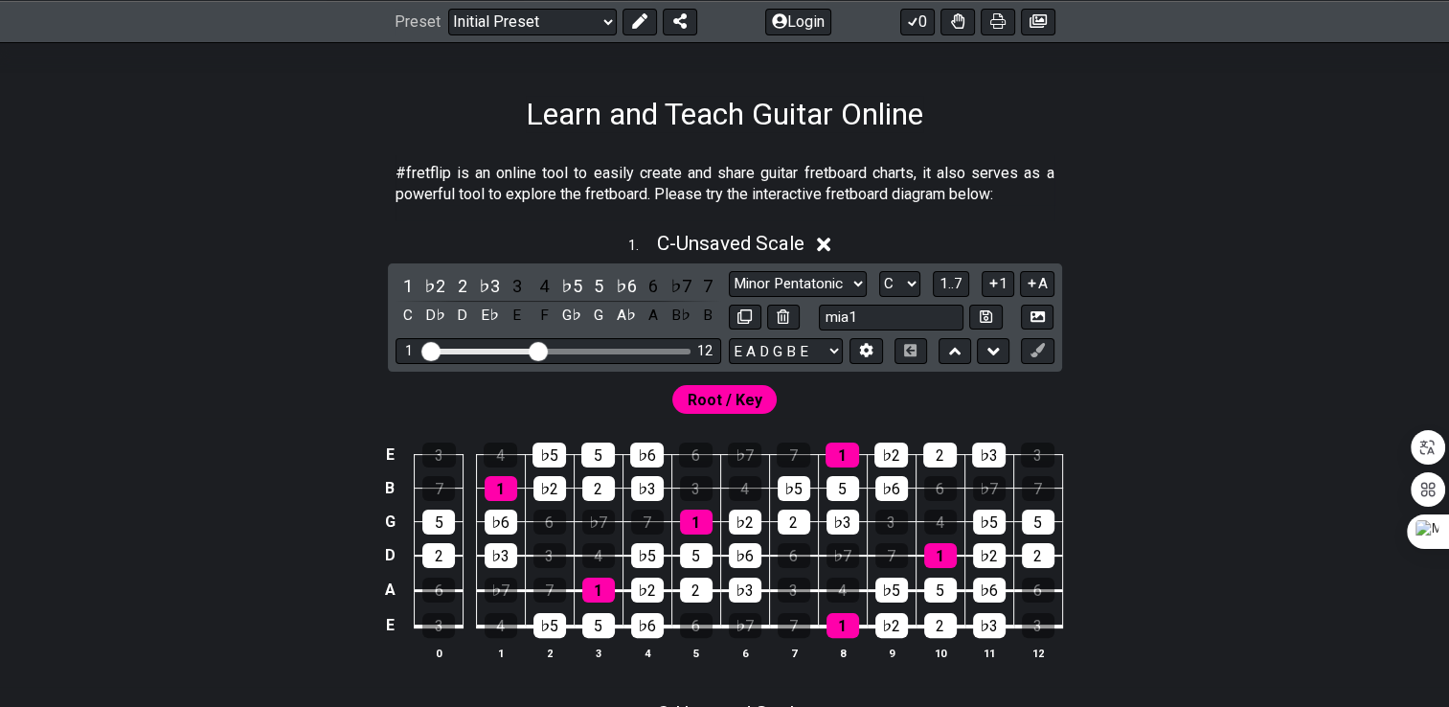
scroll to position [260, 0]
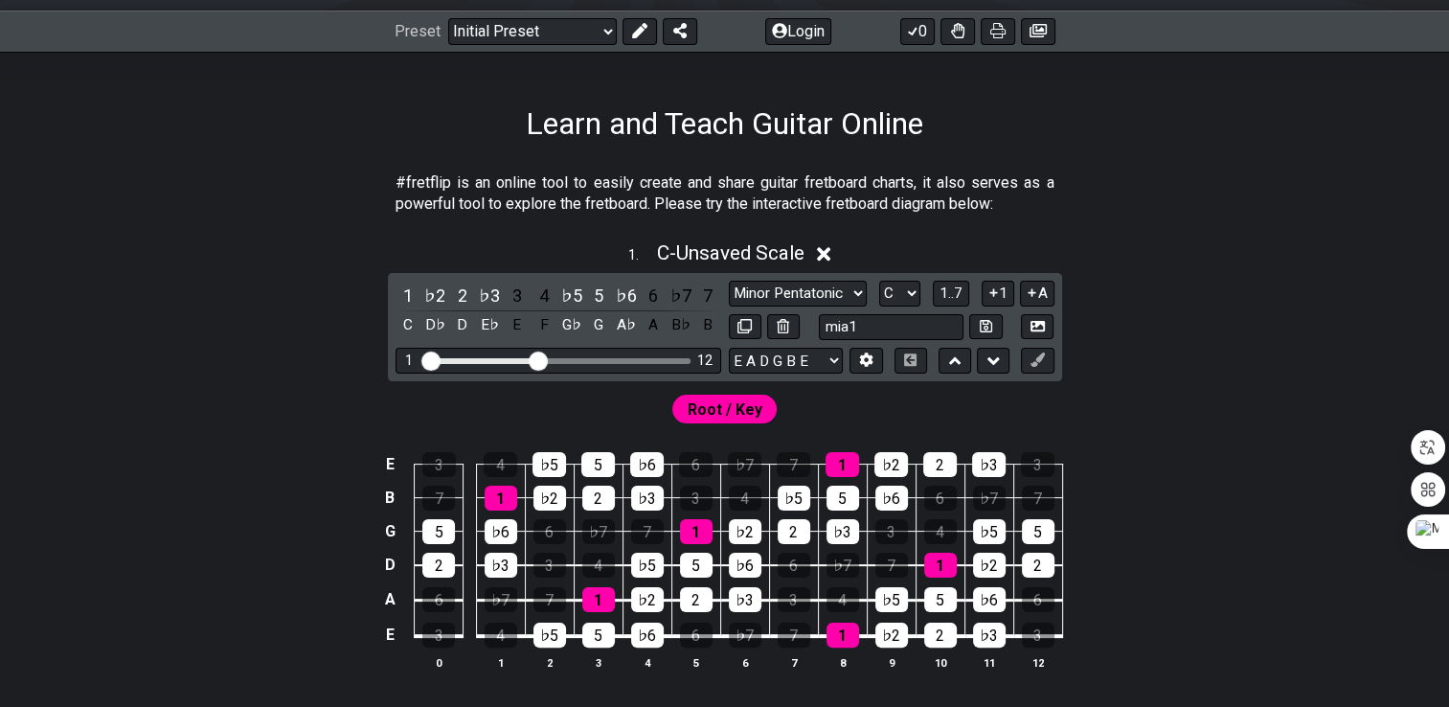
click at [824, 253] on icon at bounding box center [824, 254] width 14 height 20
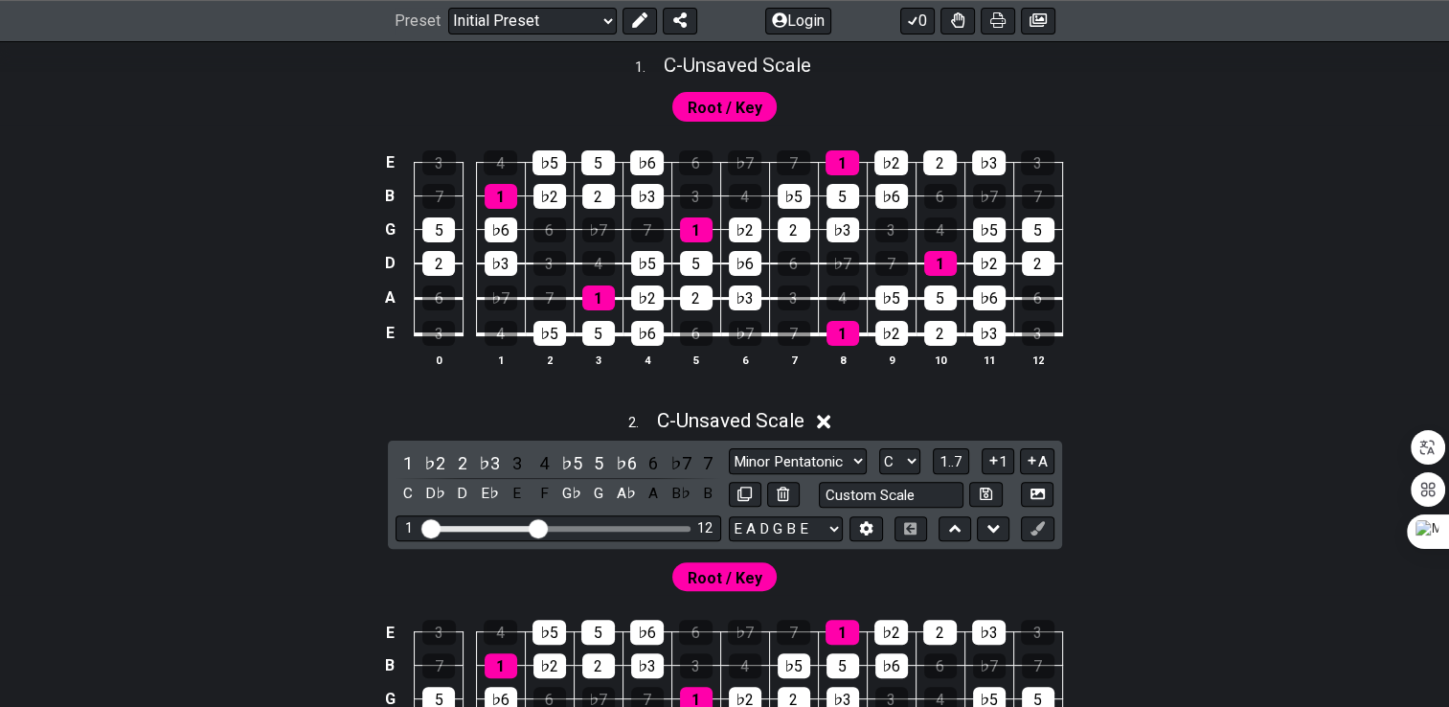
scroll to position [452, 0]
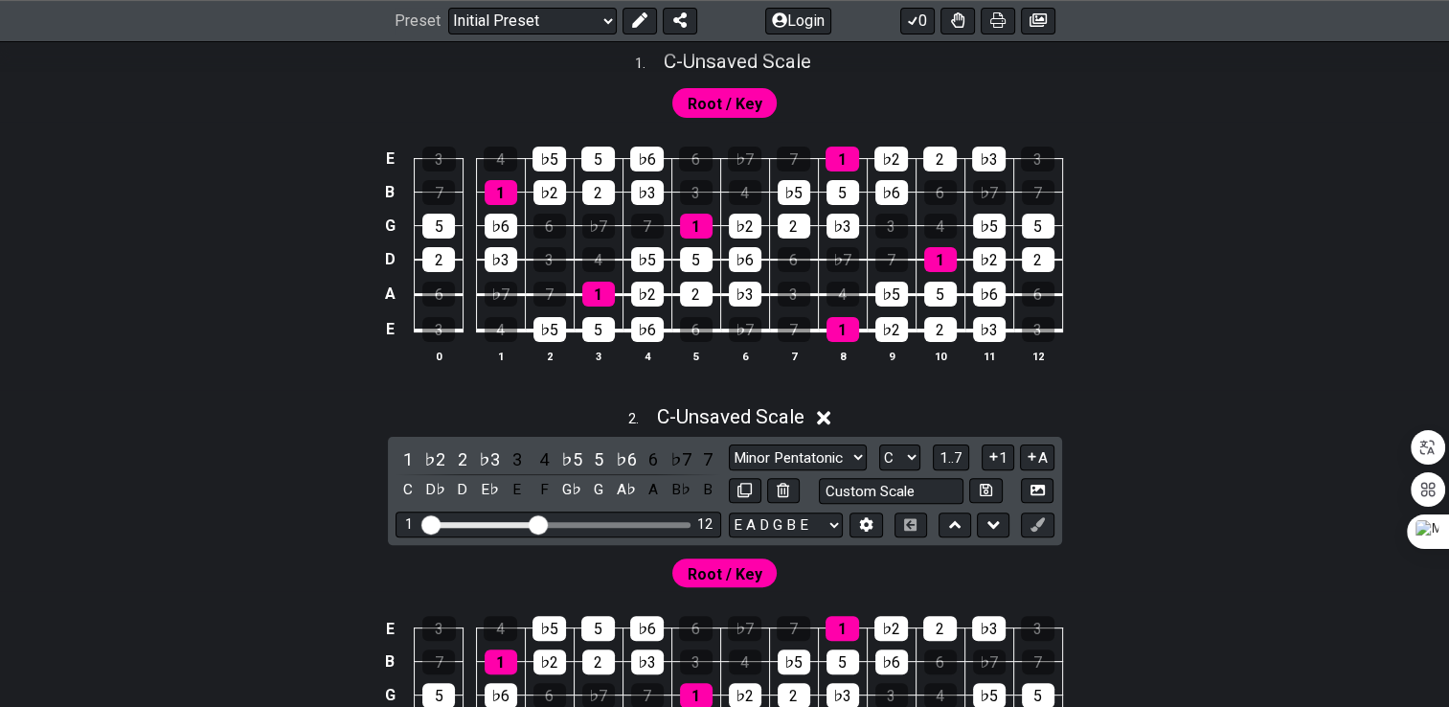
click at [827, 412] on icon at bounding box center [824, 418] width 14 height 20
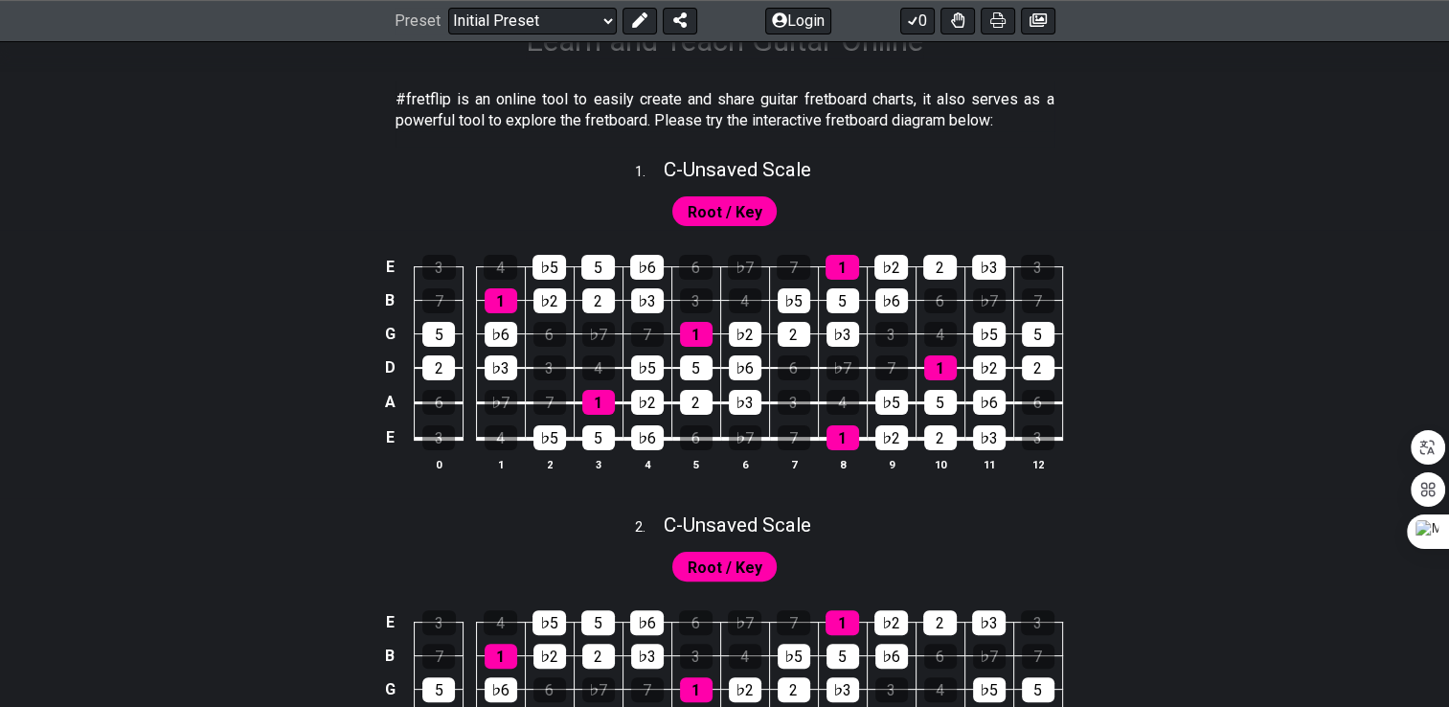
scroll to position [356, 0]
